Goal: Obtain resource: Download file/media

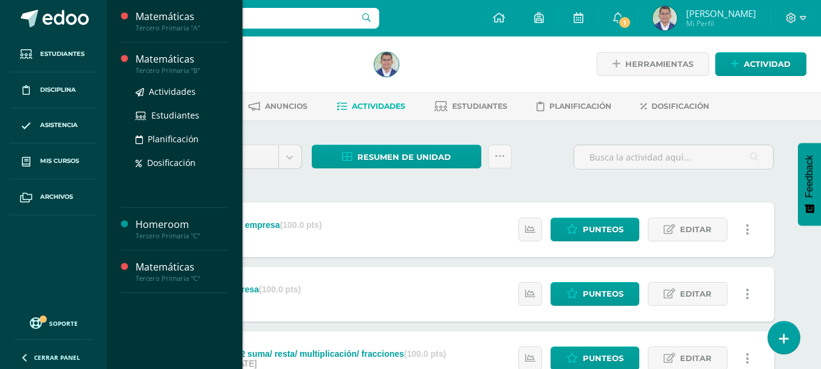
click at [174, 63] on div "Matemáticas" at bounding box center [182, 59] width 92 height 14
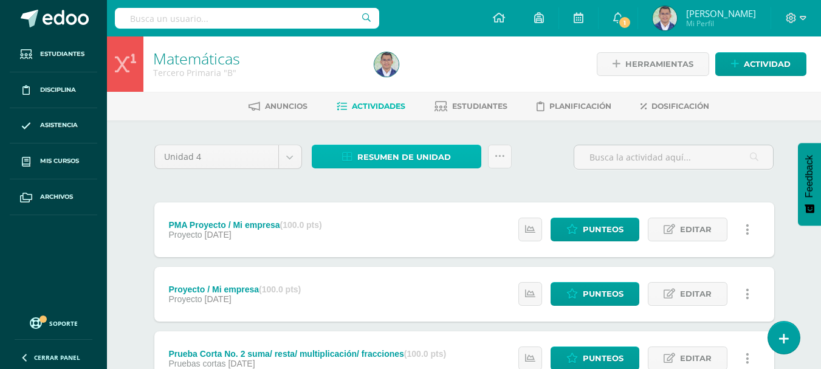
click at [401, 154] on span "Resumen de unidad" at bounding box center [404, 157] width 94 height 22
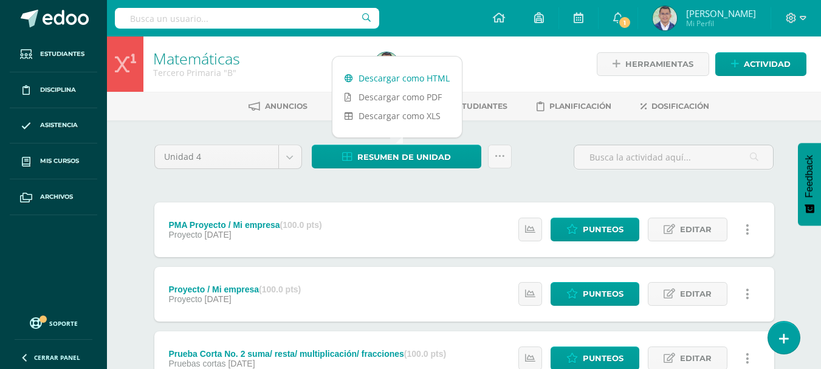
click at [403, 81] on link "Descargar como HTML" at bounding box center [397, 78] width 129 height 19
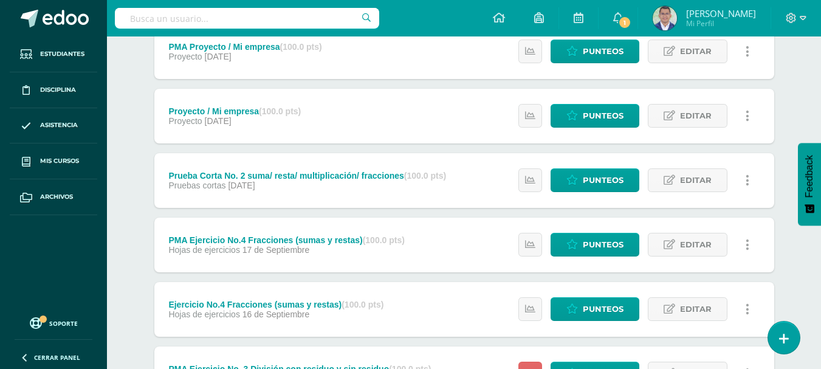
scroll to position [182, 0]
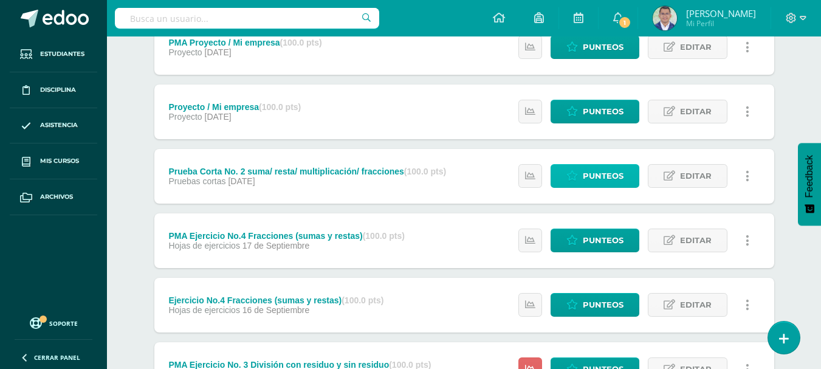
click at [610, 171] on span "Punteos" at bounding box center [603, 176] width 41 height 22
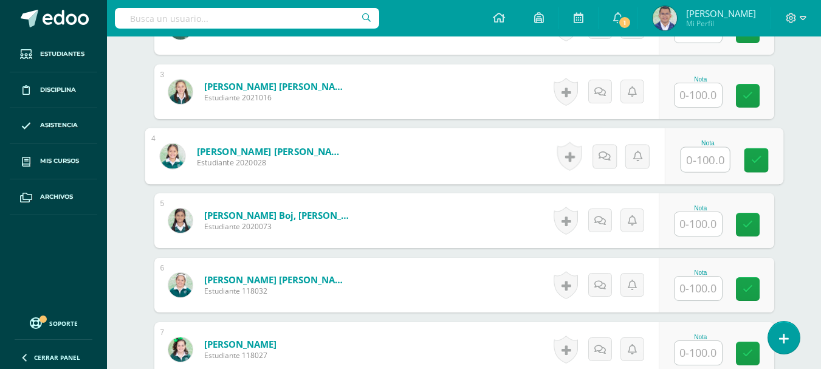
scroll to position [499, 0]
